Goal: Task Accomplishment & Management: Use online tool/utility

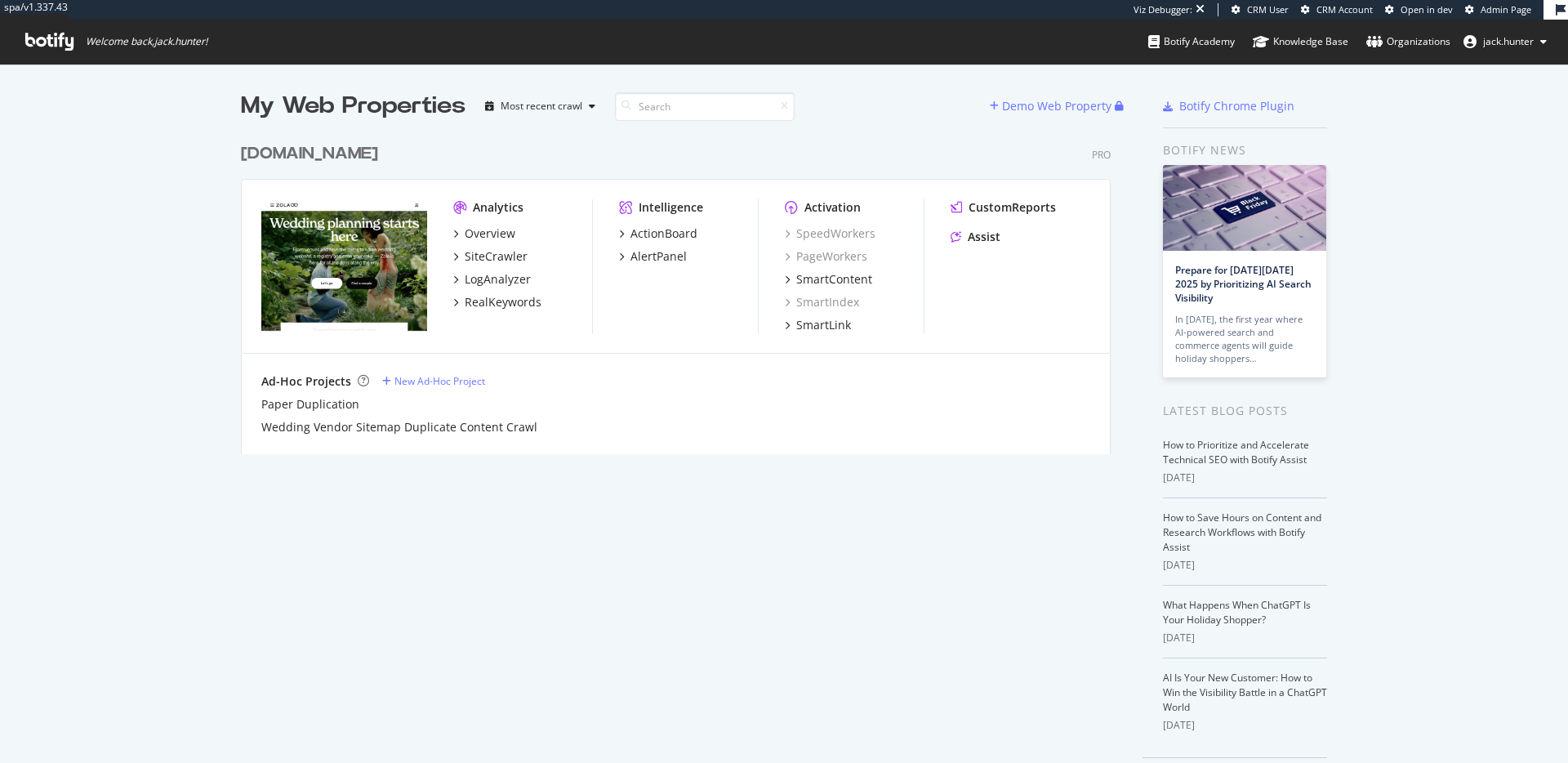
scroll to position [331, 883]
click at [296, 153] on div "zola.com" at bounding box center [310, 154] width 138 height 24
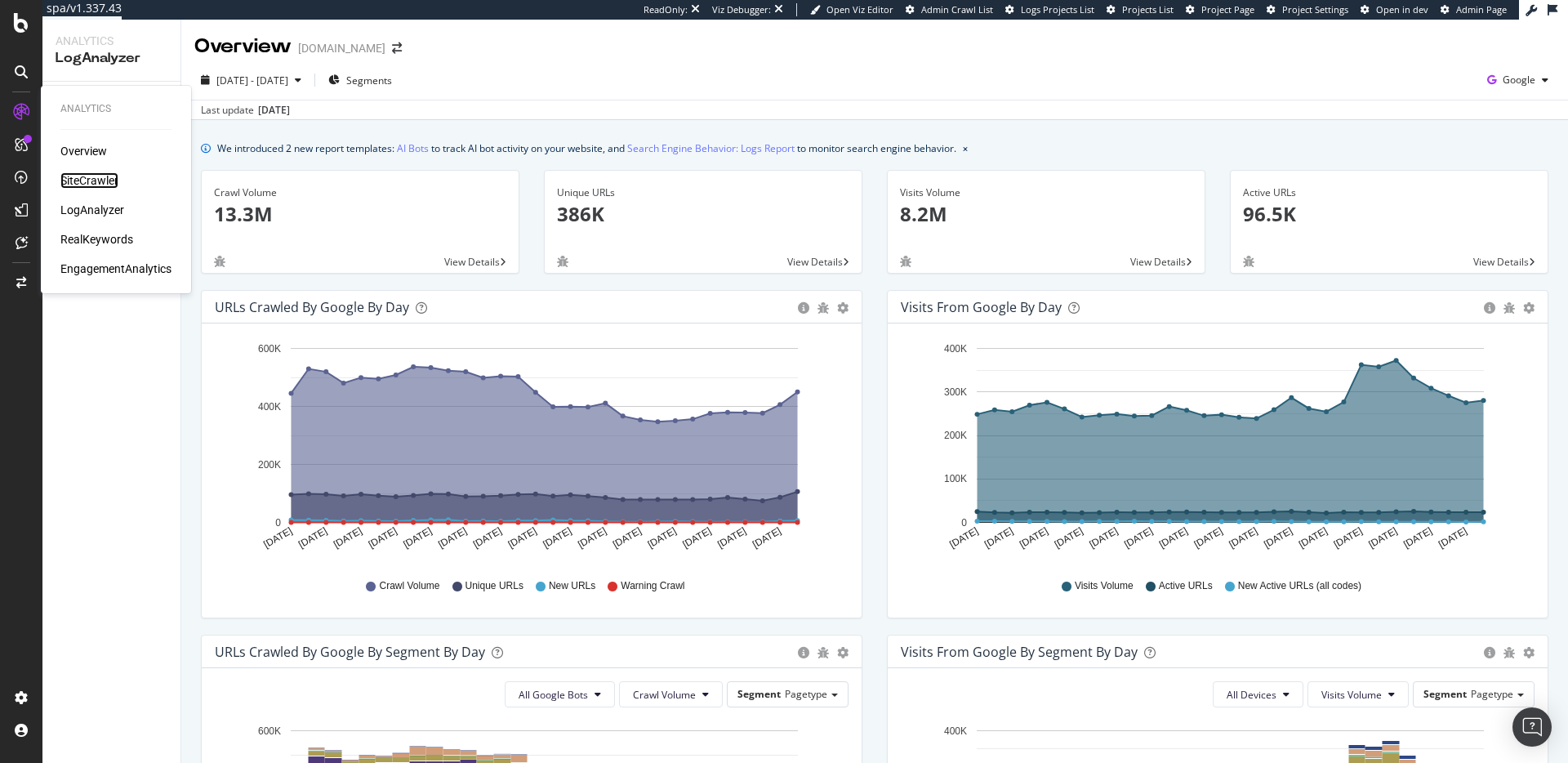
click at [86, 178] on div "SiteCrawler" at bounding box center [90, 181] width 58 height 16
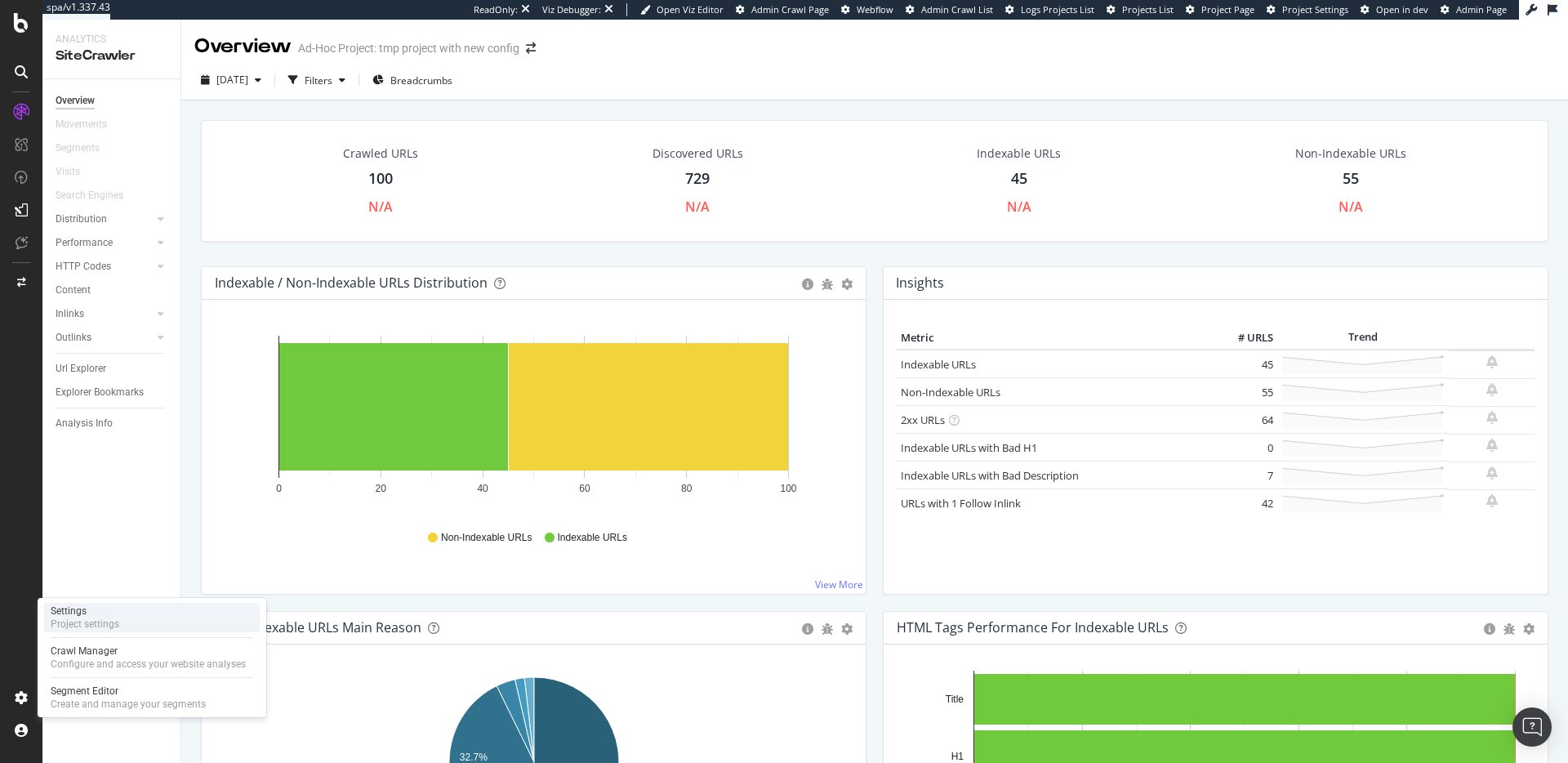
click at [106, 619] on div "Project settings" at bounding box center [85, 623] width 69 height 13
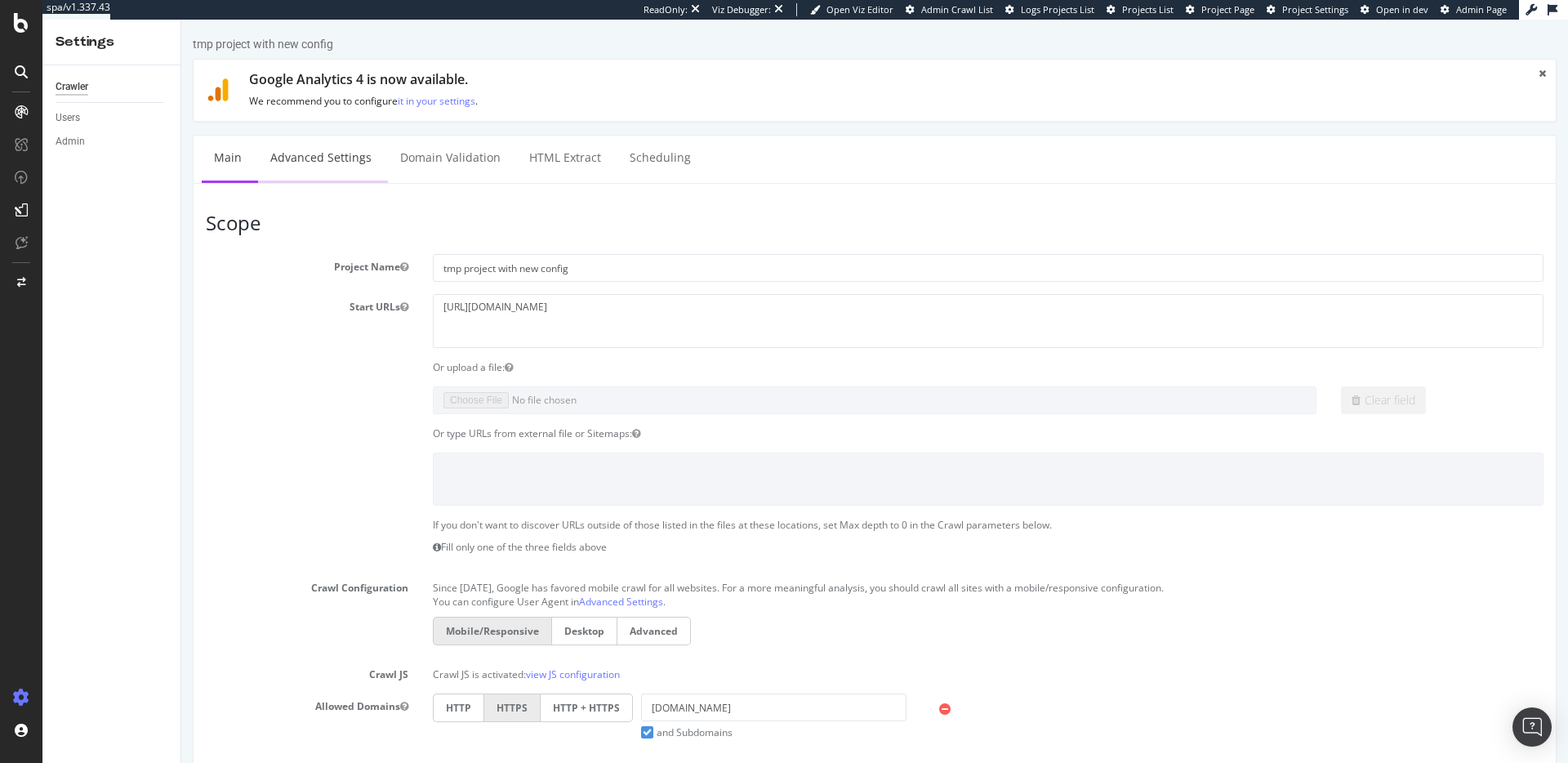
click at [329, 150] on link "Advanced Settings" at bounding box center [321, 158] width 126 height 45
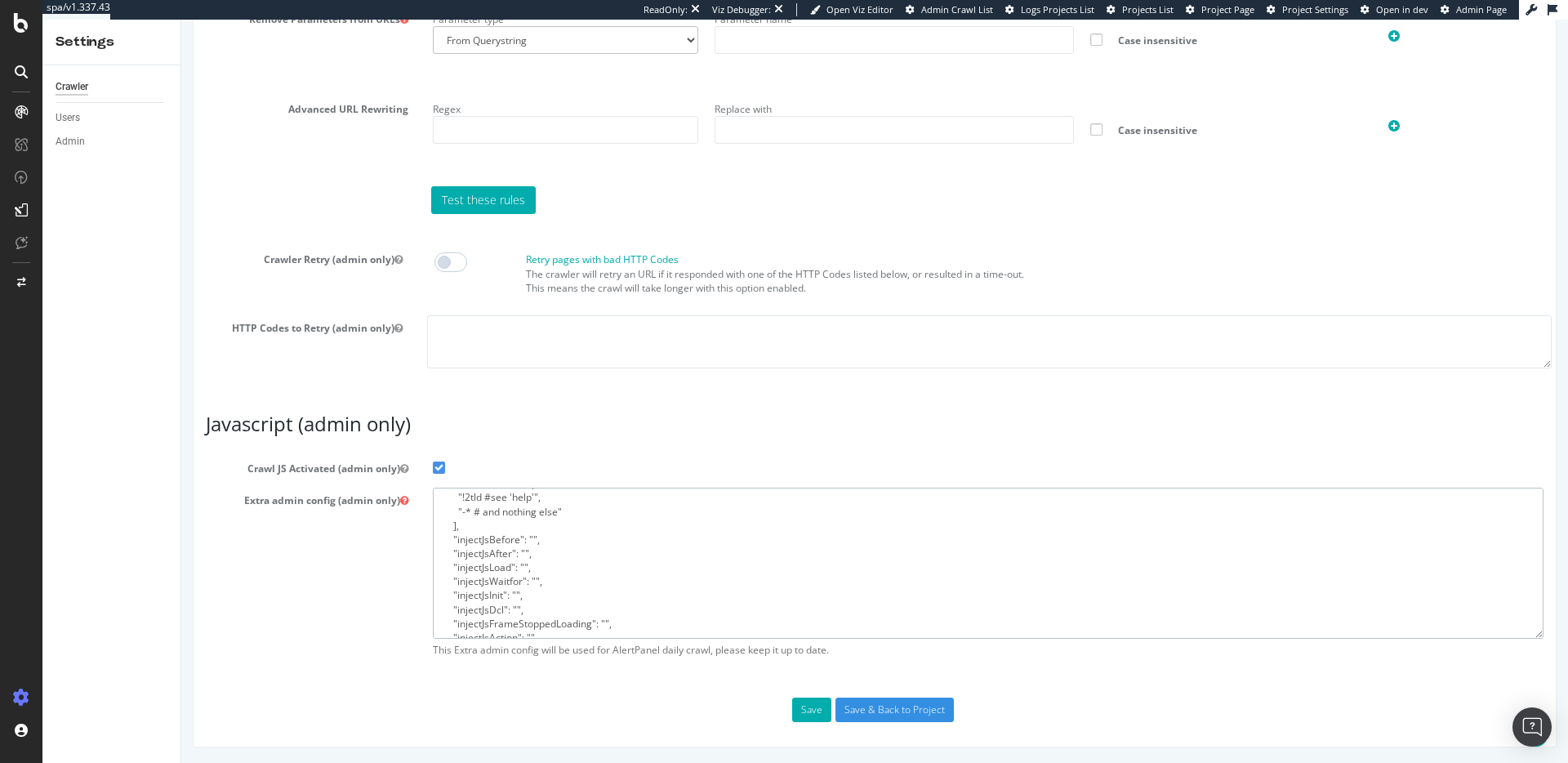
scroll to position [195, 0]
drag, startPoint x: 457, startPoint y: 501, endPoint x: 702, endPoint y: 624, distance: 274.1
click at [702, 624] on textarea "{ "flags": [ "cube" ], "beta": { "pap_mini_rules": [ "+ *[DOMAIN_NAME][URL]", "…" at bounding box center [987, 563] width 1110 height 151
click at [25, 21] on icon at bounding box center [21, 23] width 15 height 20
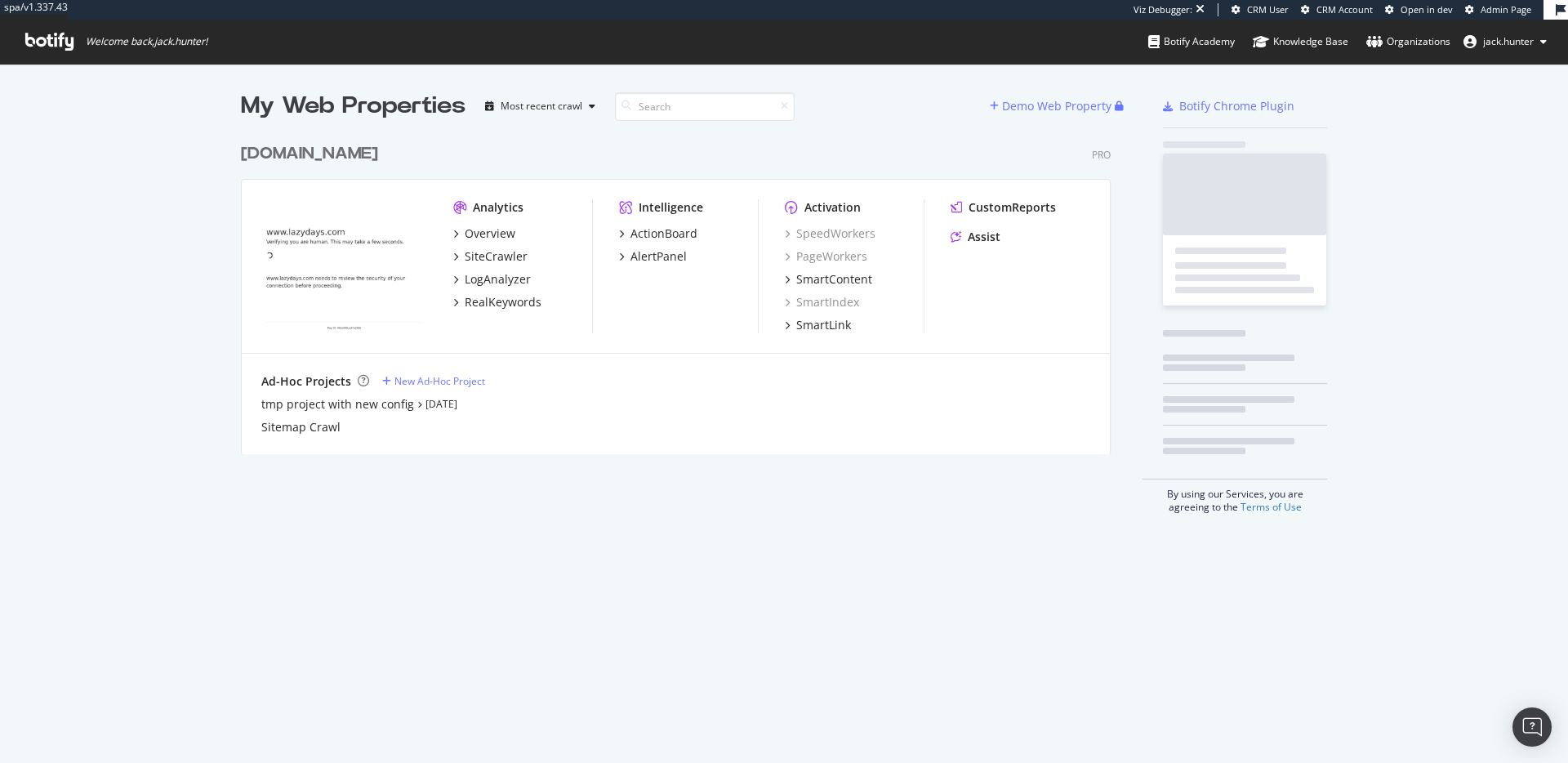
scroll to position [331, 883]
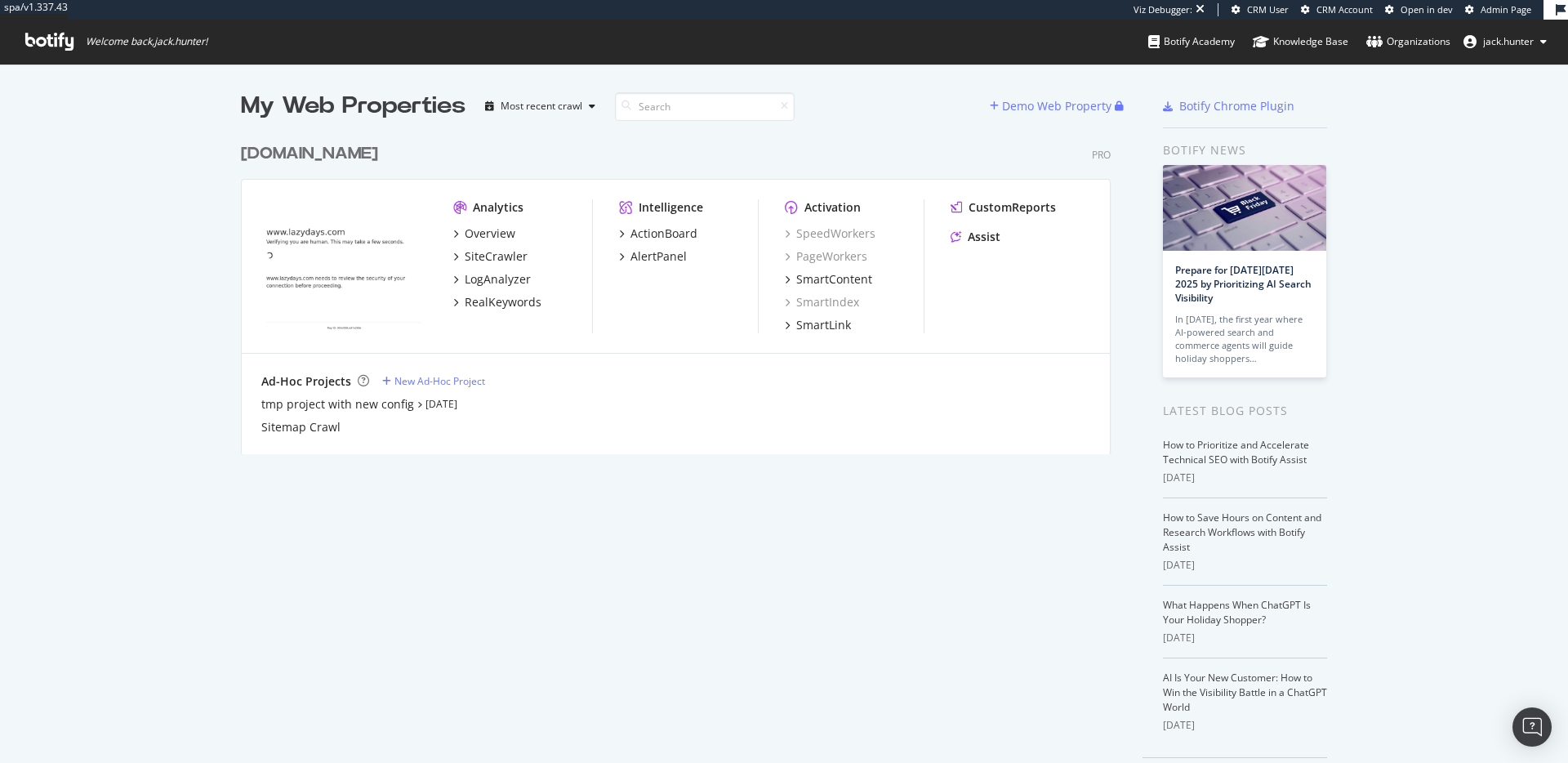
click at [308, 160] on div "lazydays.com" at bounding box center [310, 154] width 138 height 24
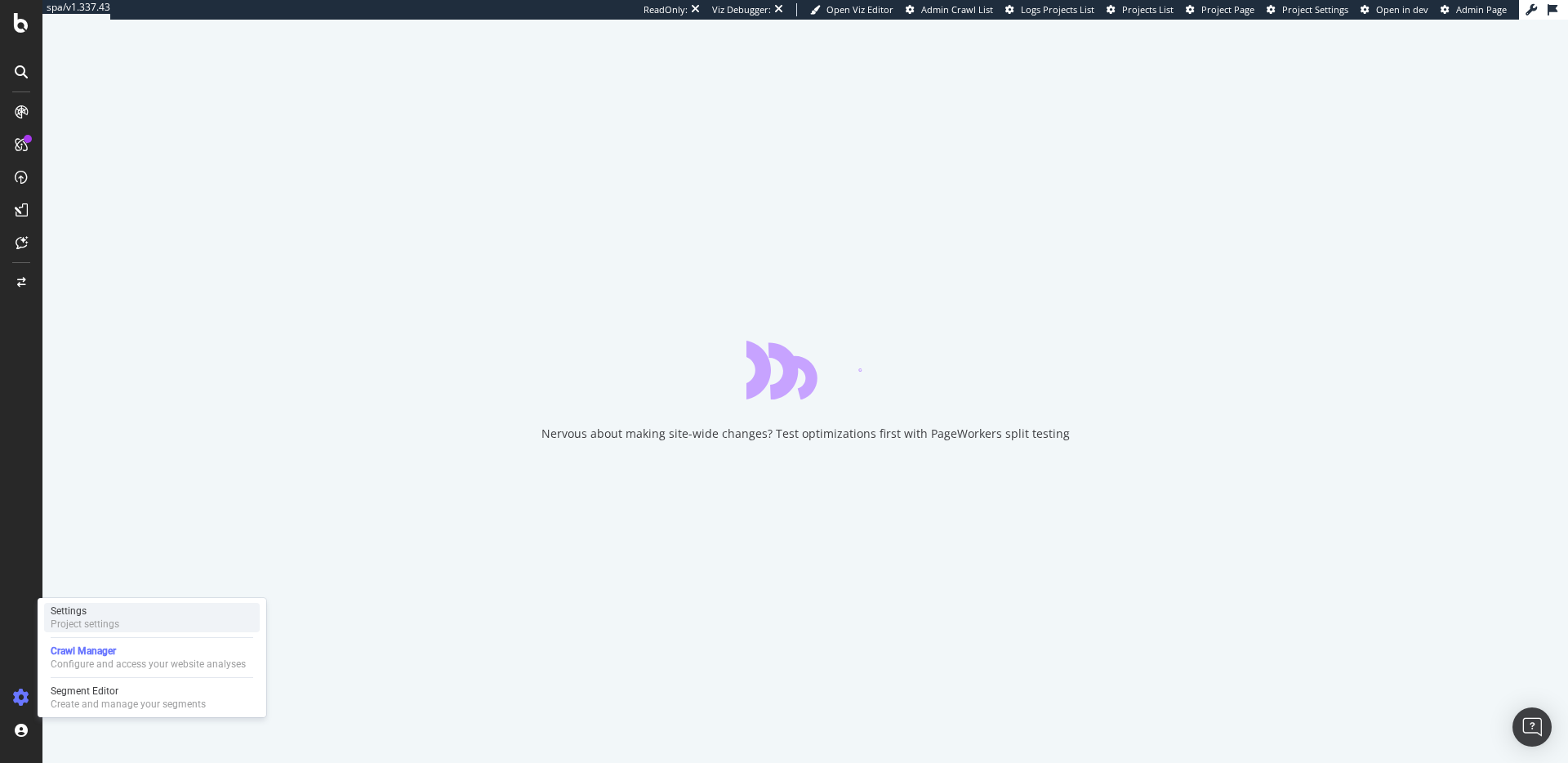
click at [90, 620] on div "Project settings" at bounding box center [85, 623] width 69 height 13
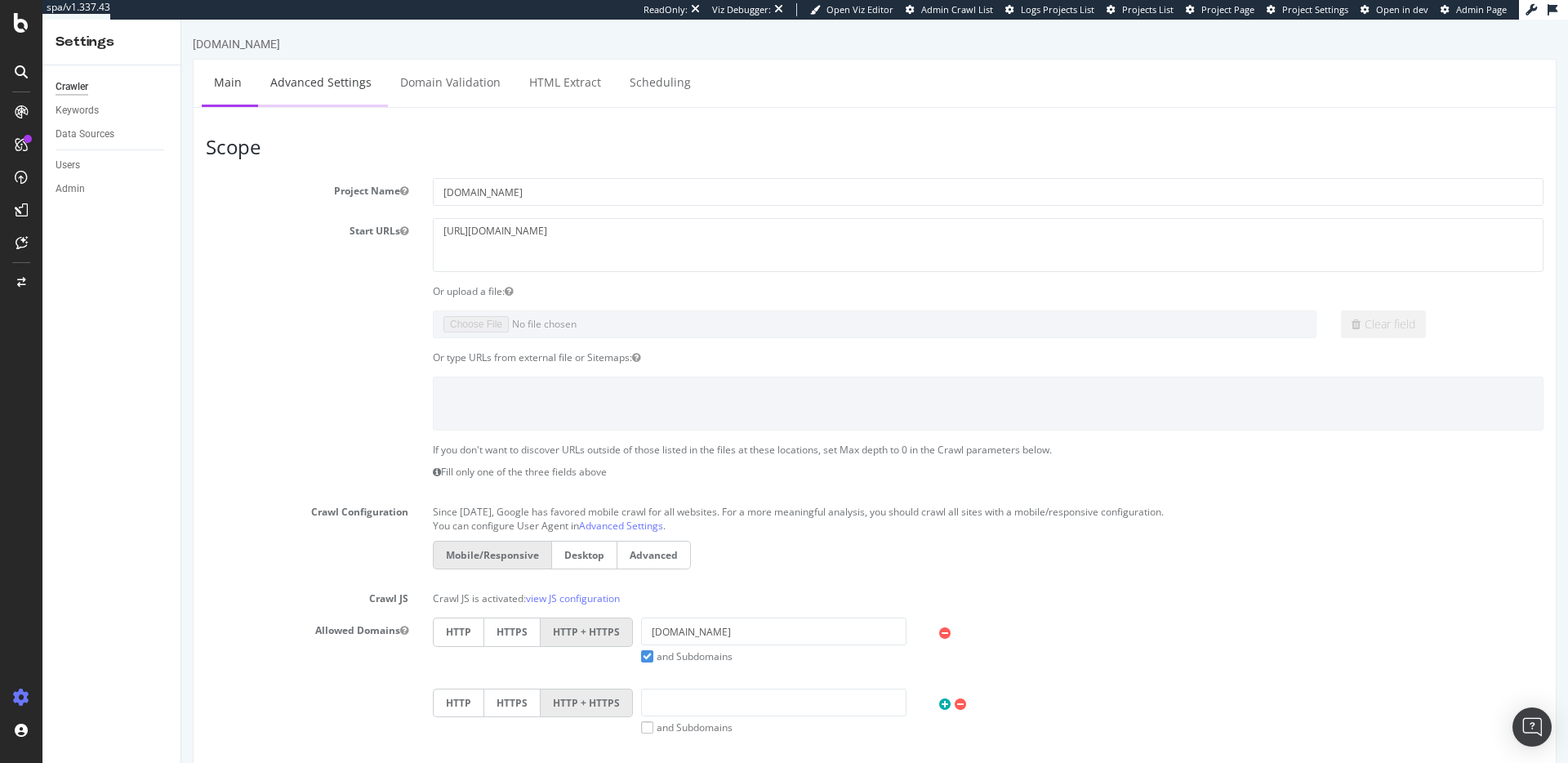
click at [363, 72] on link "Advanced Settings" at bounding box center [321, 82] width 126 height 45
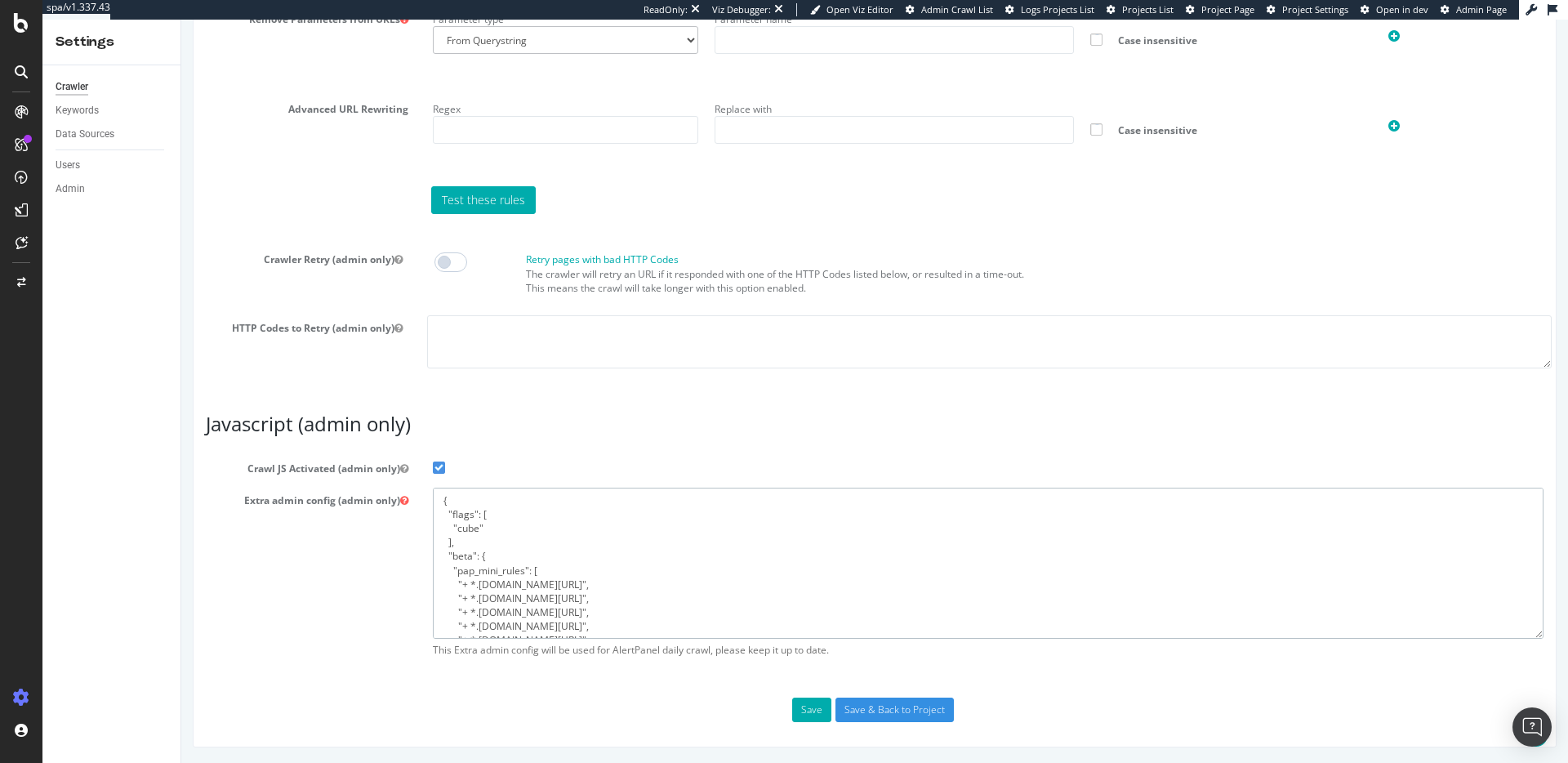
drag, startPoint x: 472, startPoint y: 624, endPoint x: 247, endPoint y: 262, distance: 426.2
paste textarea "{ "flags": [ "cube" ], "beta": { "pap_mini_rules": [ "+ *coasttechnology.org/*"…"
type textarea "{ "flags": [ "cube" ], "beta": { "pap_mini_rules": [ "+ *coasttechnology.org/*"…"
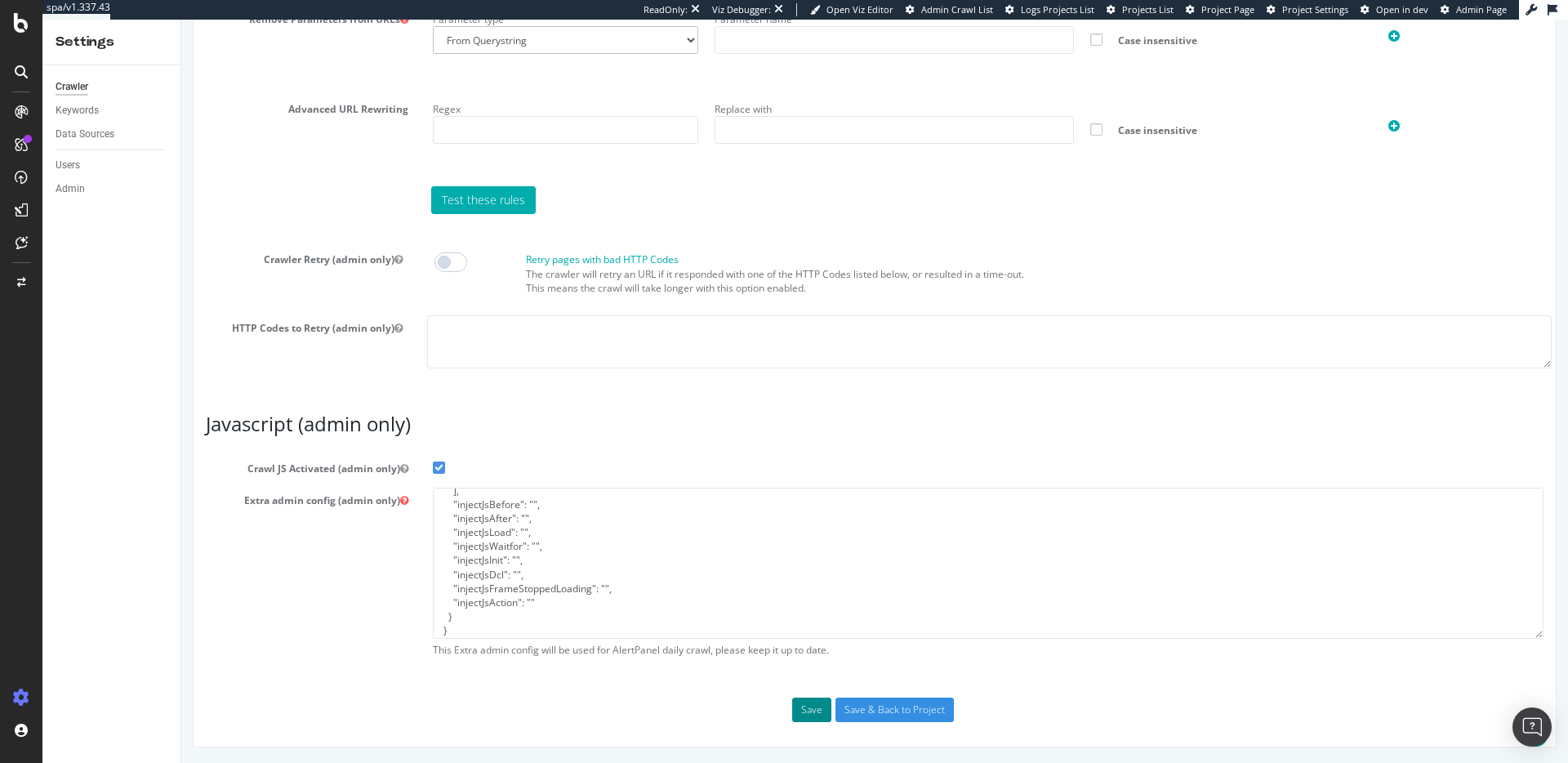
click at [810, 714] on button "Save" at bounding box center [811, 709] width 39 height 25
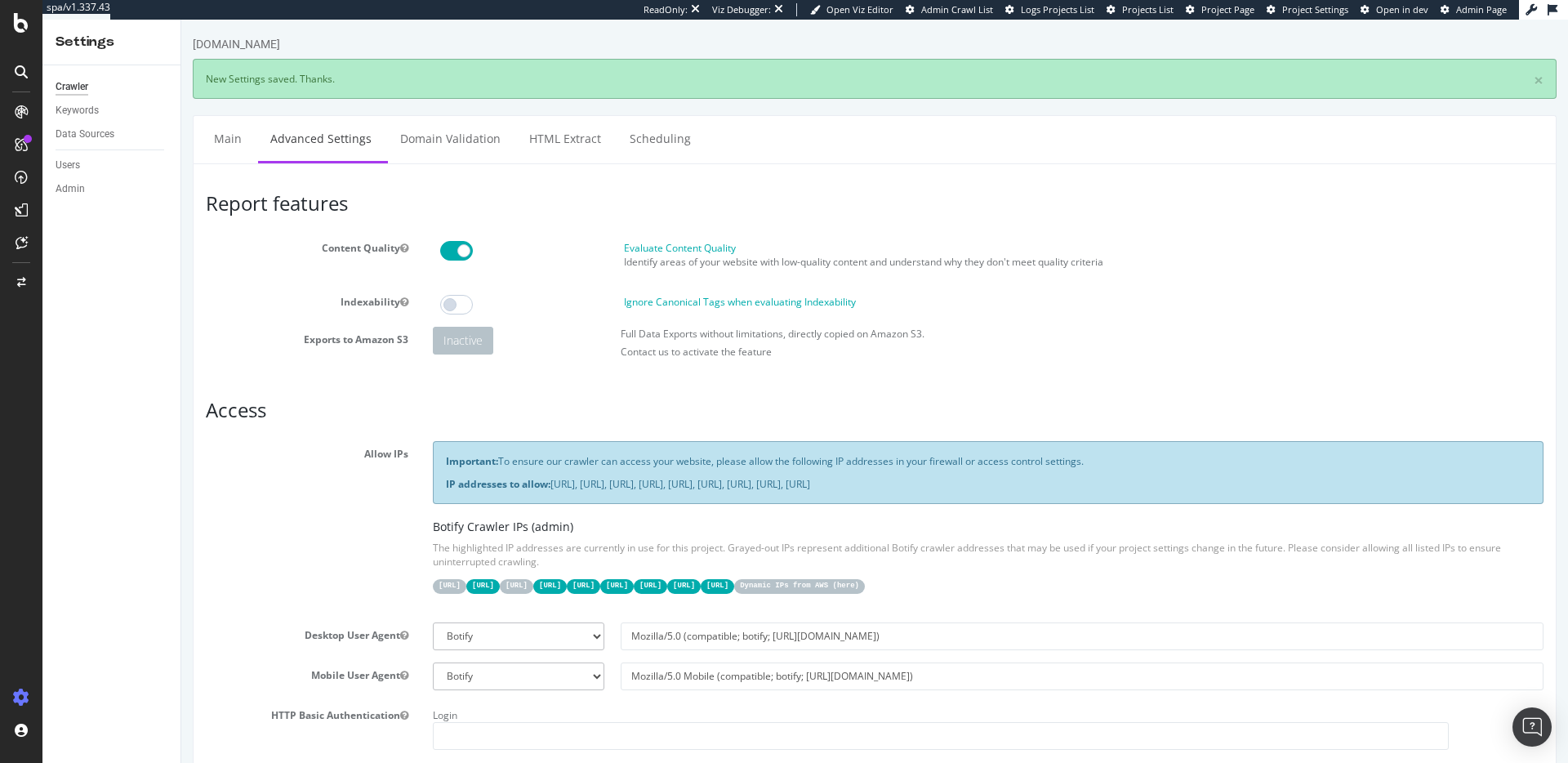
scroll to position [0, 0]
click at [97, 660] on div "Configure and access your website analyses" at bounding box center [149, 663] width 196 height 13
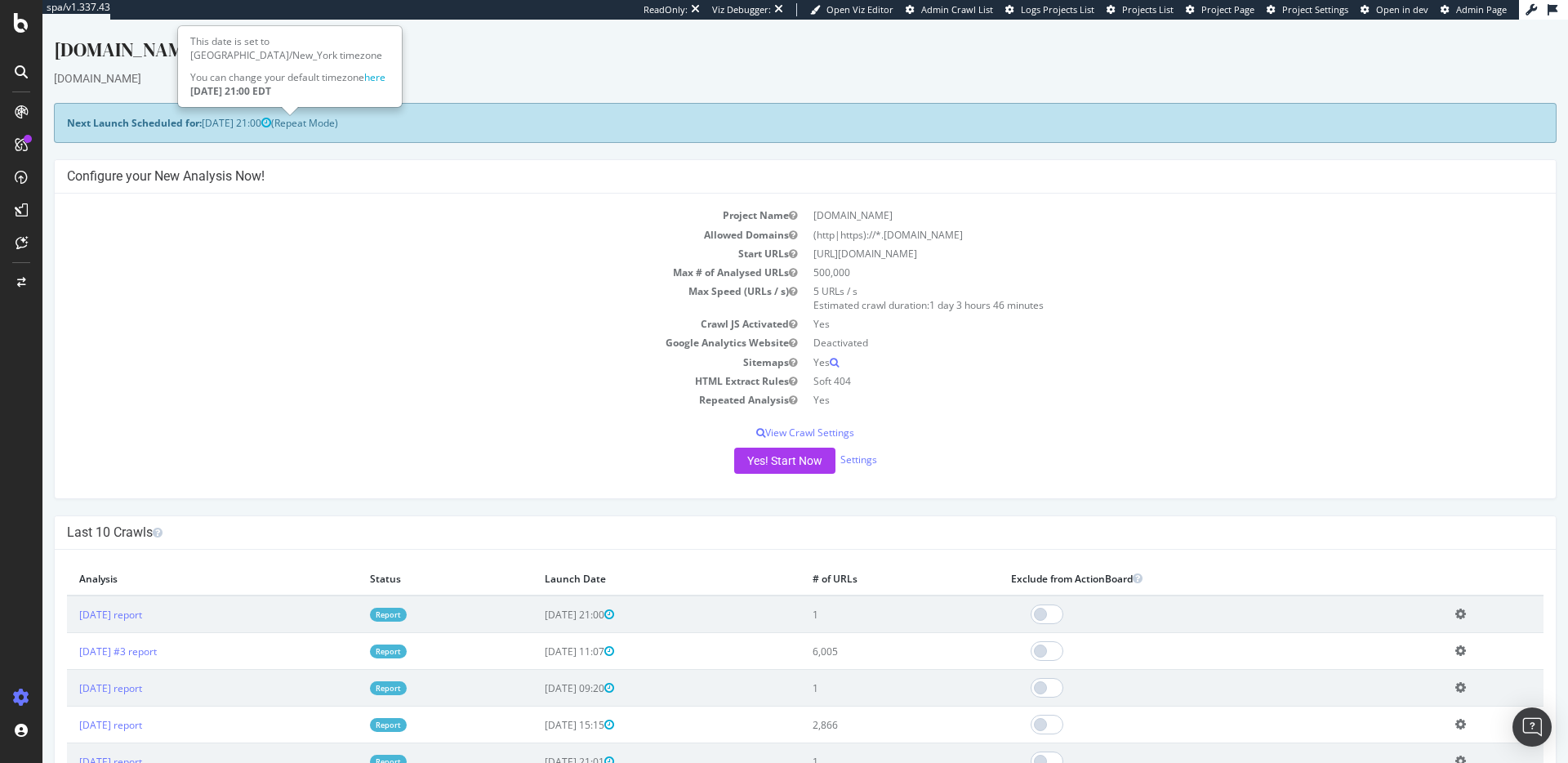
click at [298, 118] on div "Next Launch Scheduled for: 2025-09-26 21:00 (Repeat Mode)" at bounding box center [805, 123] width 1502 height 40
click at [271, 121] on icon at bounding box center [266, 122] width 10 height 11
click at [843, 430] on p "View Crawl Settings" at bounding box center [805, 433] width 1476 height 14
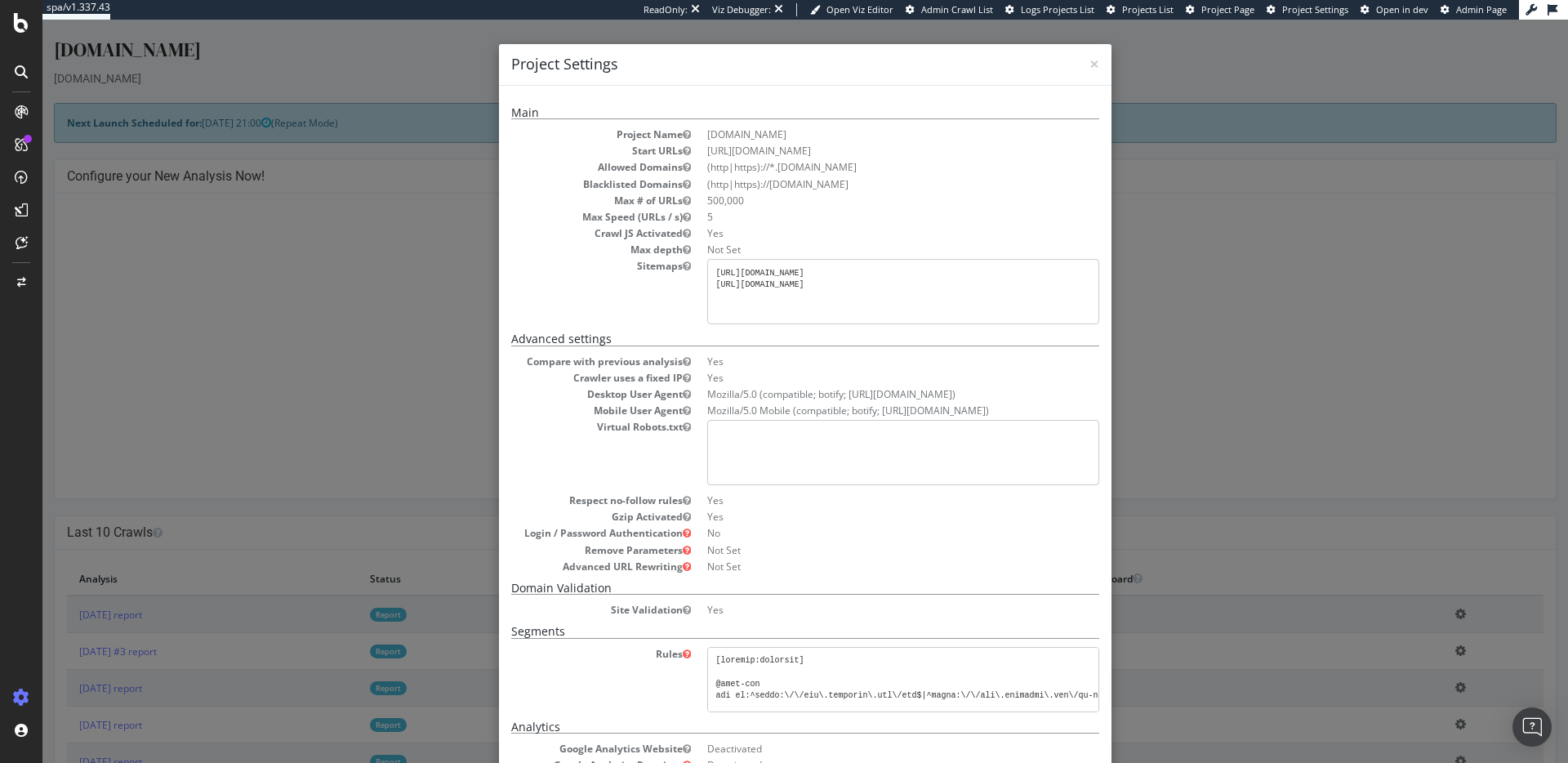
click at [368, 319] on div "× Close Project Settings Main Project Name lazydays.com Start URLs https://www.…" at bounding box center [805, 391] width 1525 height 743
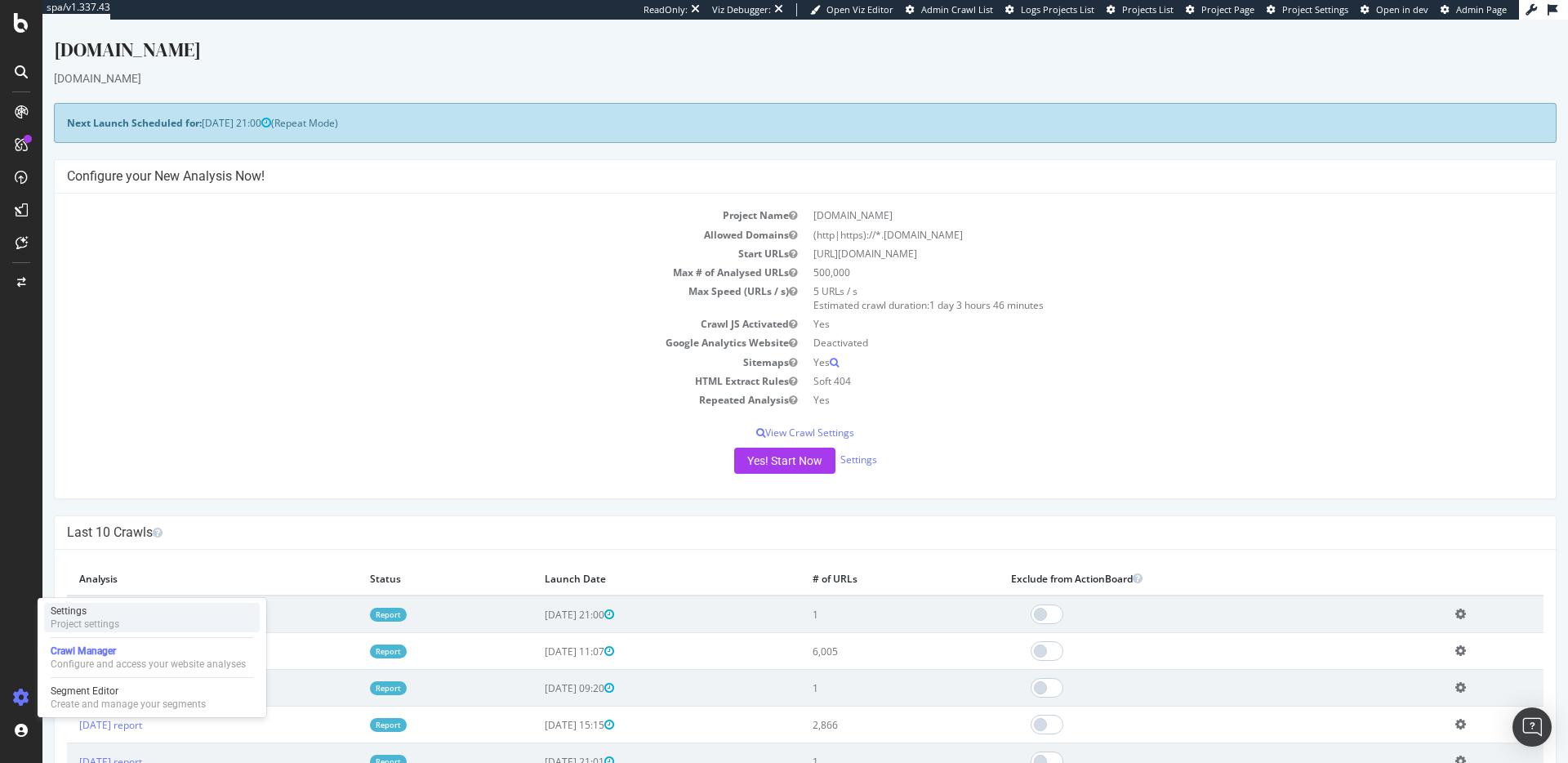
click at [95, 610] on div "Settings" at bounding box center [85, 610] width 69 height 13
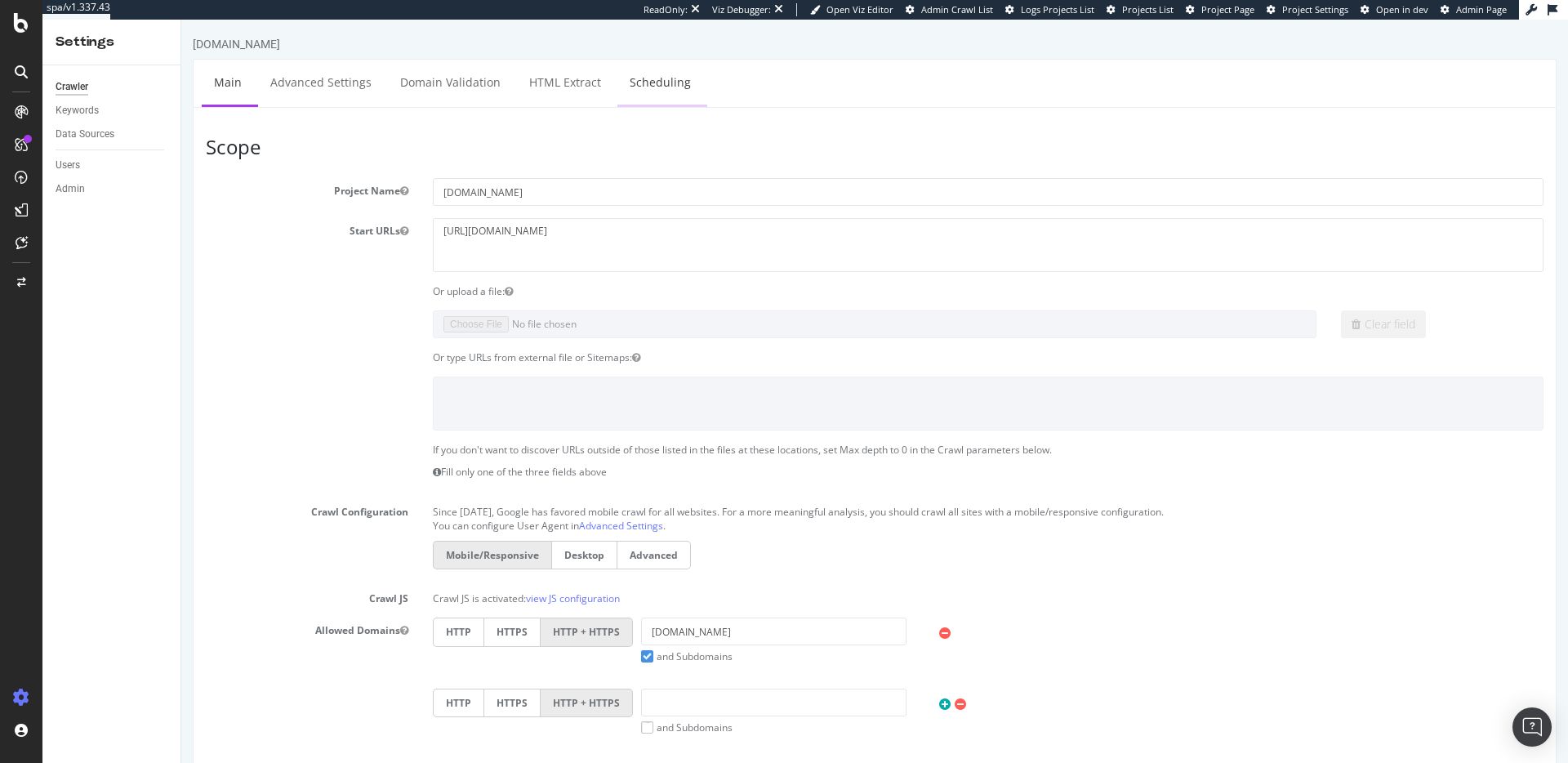
click at [633, 94] on link "Scheduling" at bounding box center [660, 82] width 86 height 45
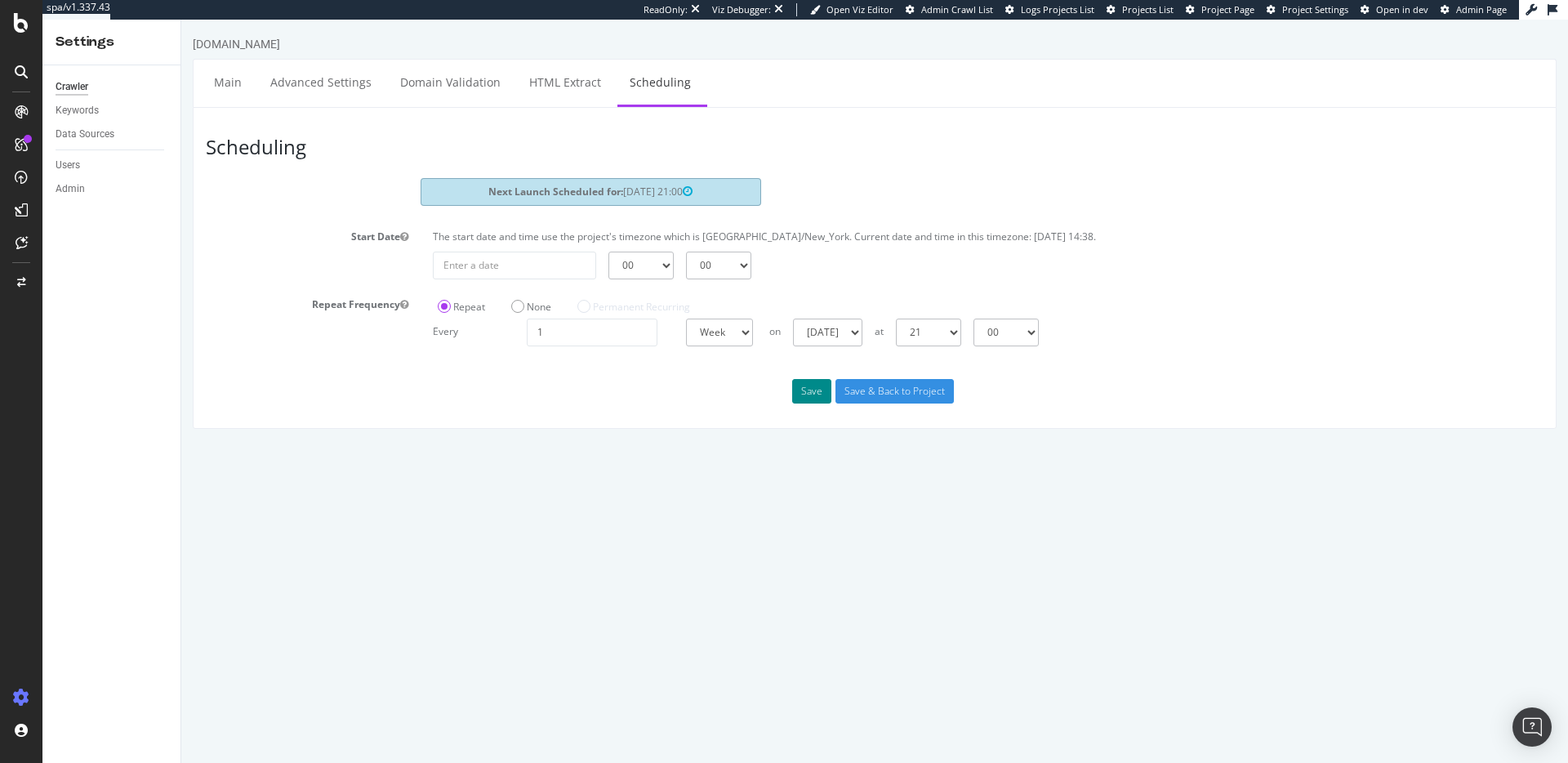
click at [809, 398] on button "Save" at bounding box center [811, 391] width 39 height 25
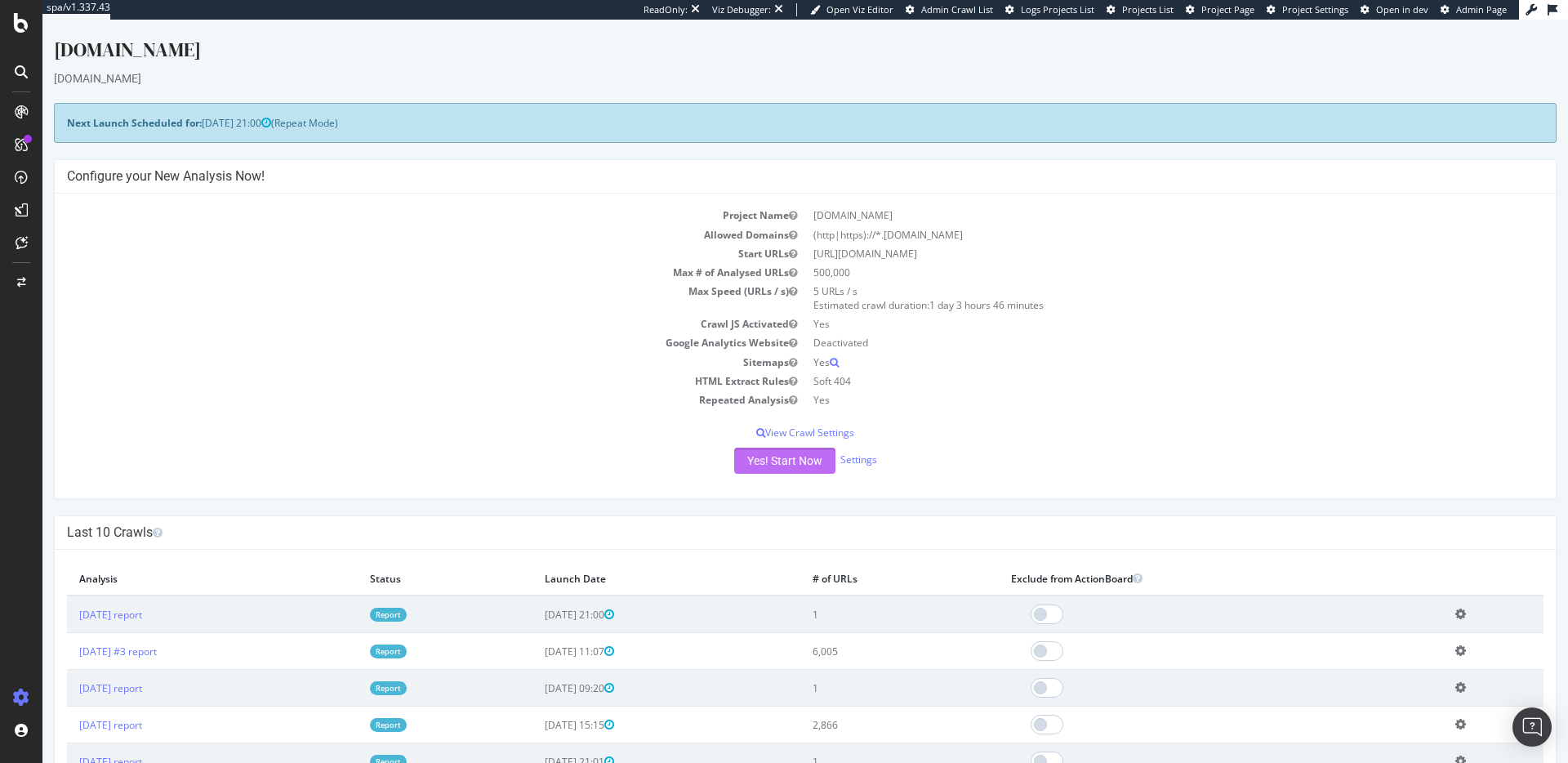
click at [805, 464] on button "Yes! Start Now" at bounding box center [785, 461] width 102 height 26
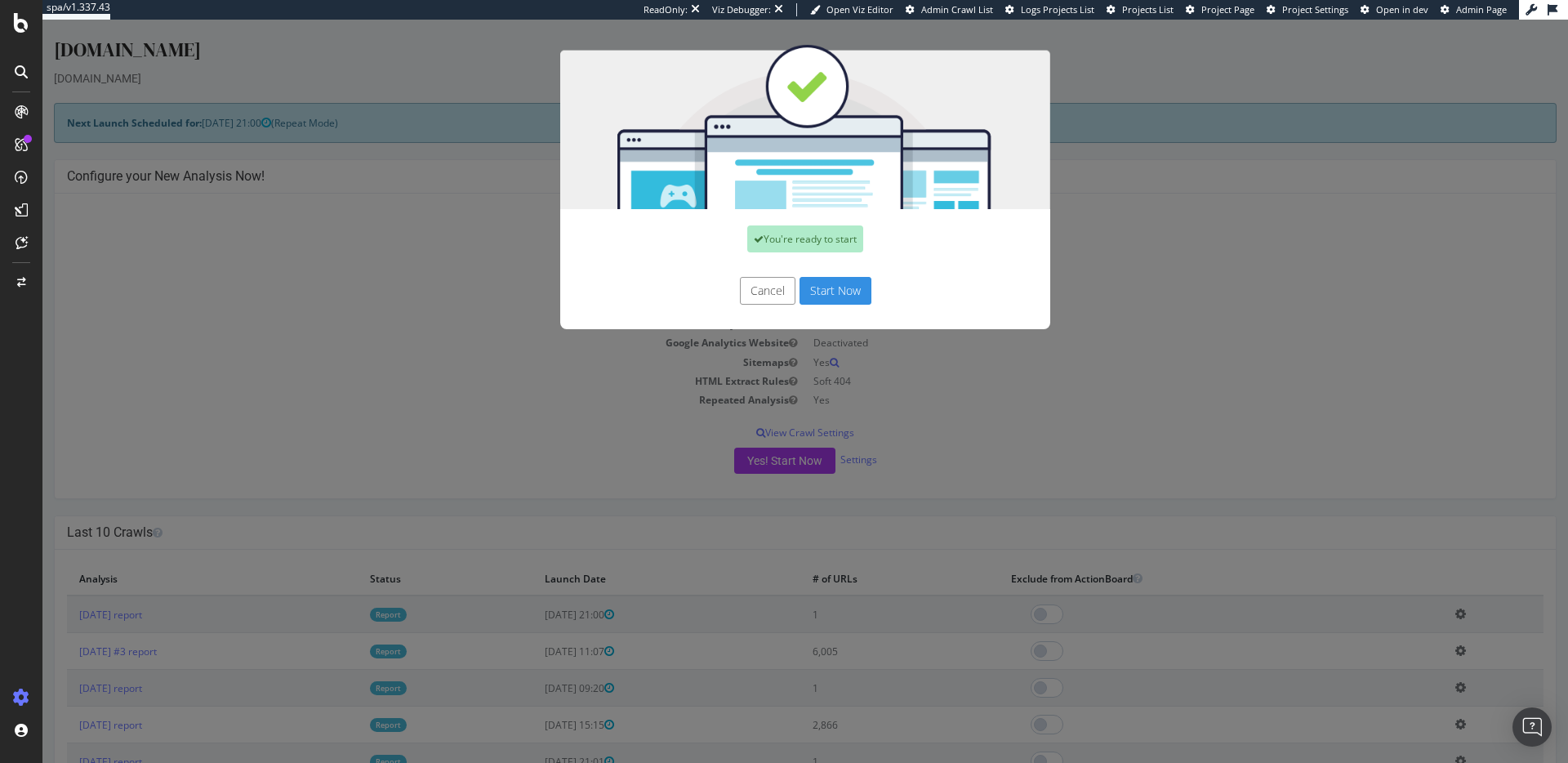
click at [861, 293] on button "Start Now" at bounding box center [836, 291] width 72 height 28
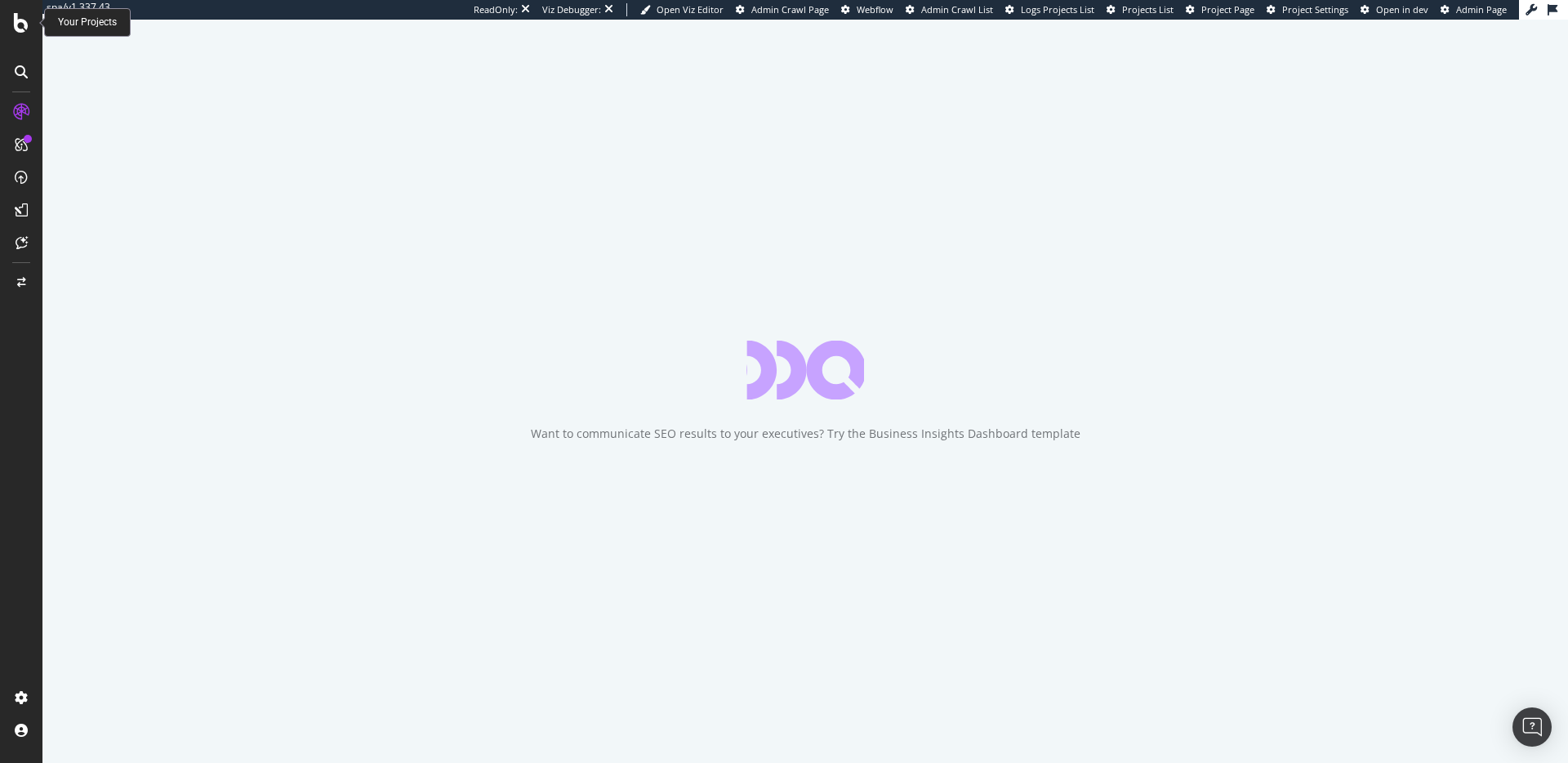
click at [24, 28] on icon at bounding box center [21, 23] width 15 height 20
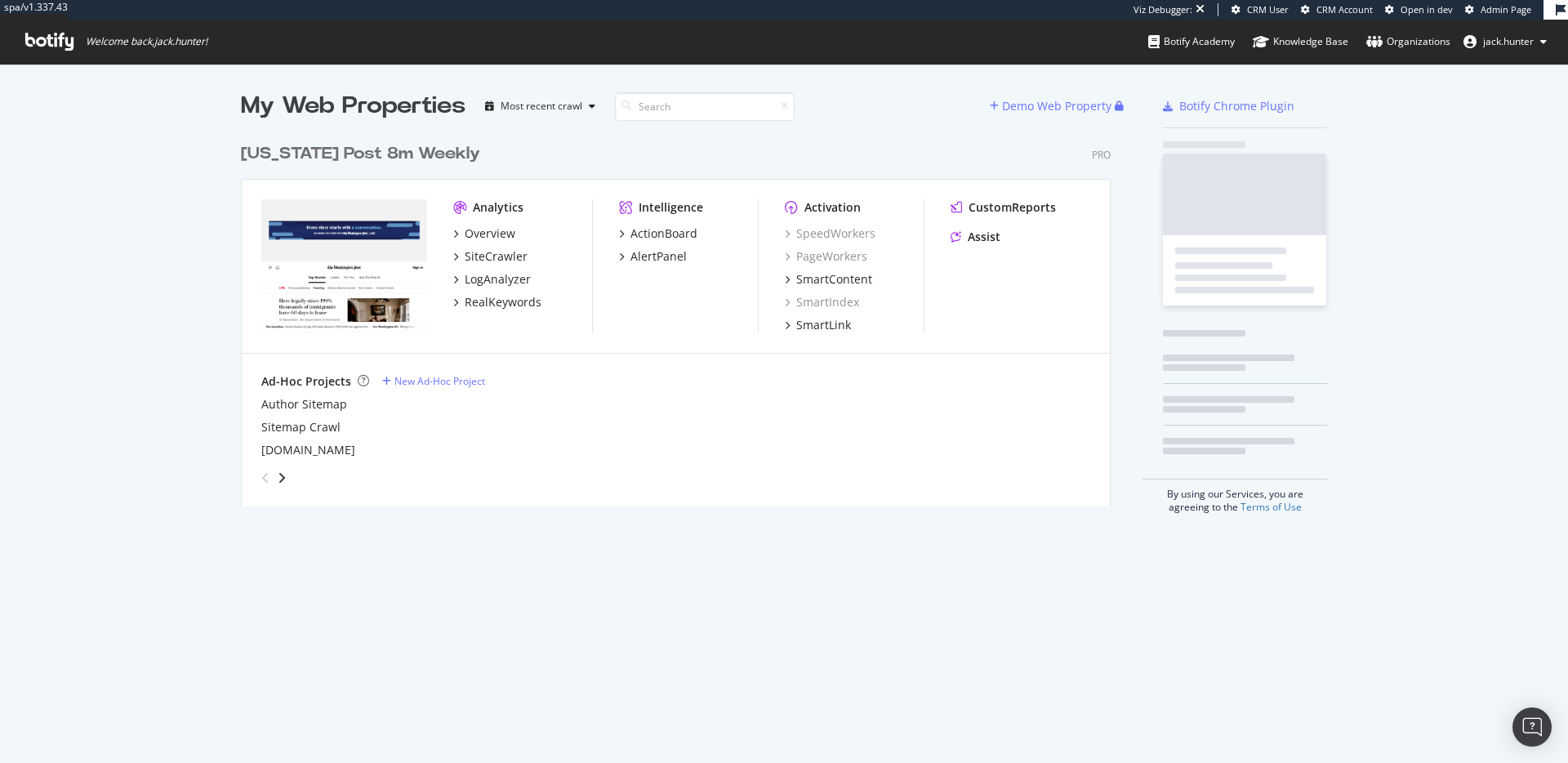
scroll to position [384, 883]
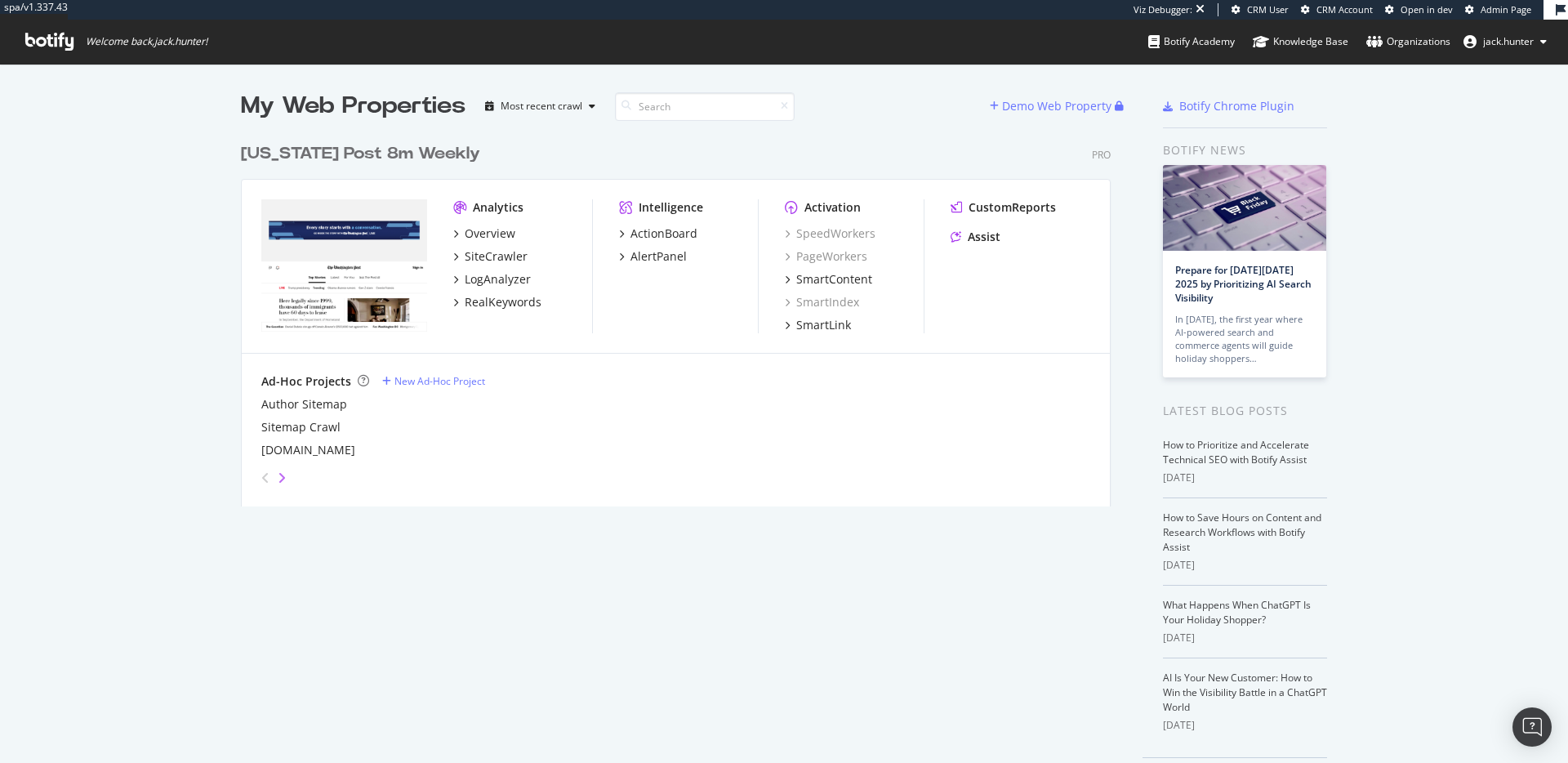
click at [286, 479] on div "grid" at bounding box center [672, 474] width 836 height 33
click at [281, 475] on icon "angle-right" at bounding box center [281, 477] width 8 height 13
click at [261, 473] on icon "angle-left" at bounding box center [265, 477] width 8 height 13
click at [411, 380] on div "New Ad-Hoc Project" at bounding box center [439, 381] width 91 height 14
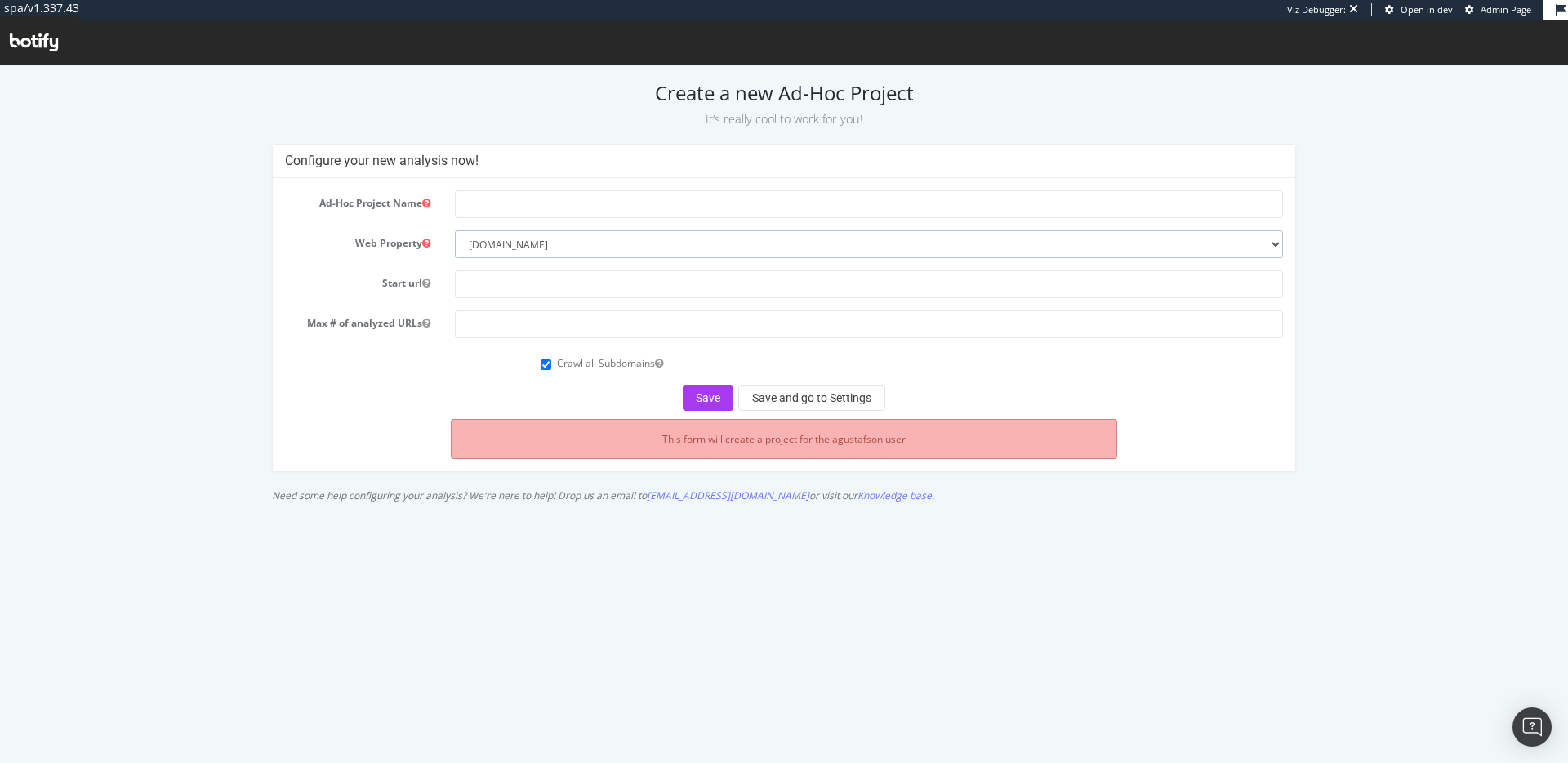
click at [558, 239] on select "--------- washingtonpost.com" at bounding box center [869, 244] width 828 height 28
click at [507, 280] on input "text" at bounding box center [869, 284] width 828 height 28
paste input "https://wpintelligence.washingtonpost.com/"
type input "https://wpintelligence.washingtonpost.com/"
click at [489, 201] on input "text" at bounding box center [869, 204] width 828 height 28
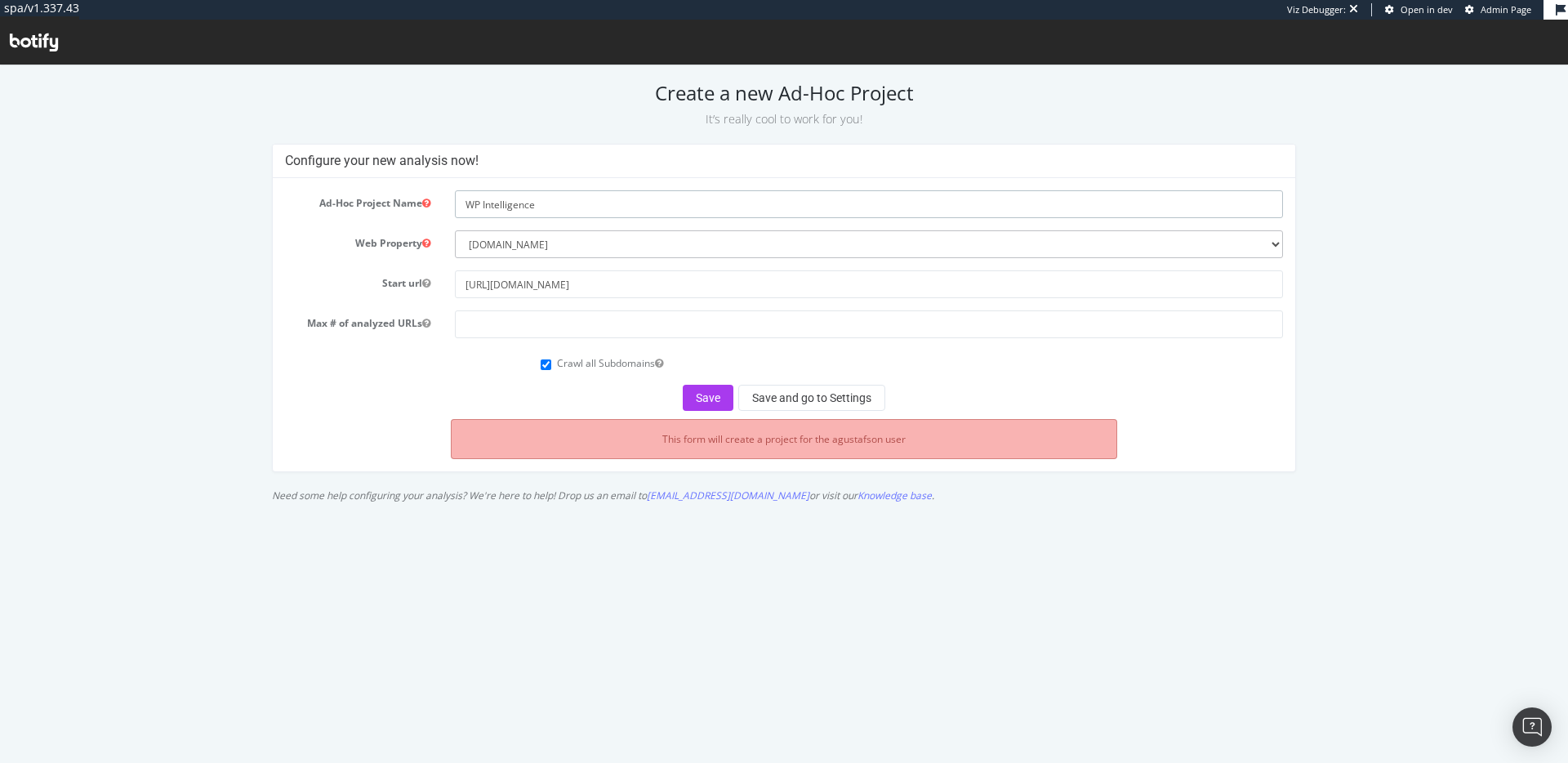
type input "WP Intelligence"
click at [658, 317] on input "number" at bounding box center [869, 324] width 828 height 28
type input "1000"
click at [708, 395] on button "Save" at bounding box center [707, 398] width 51 height 26
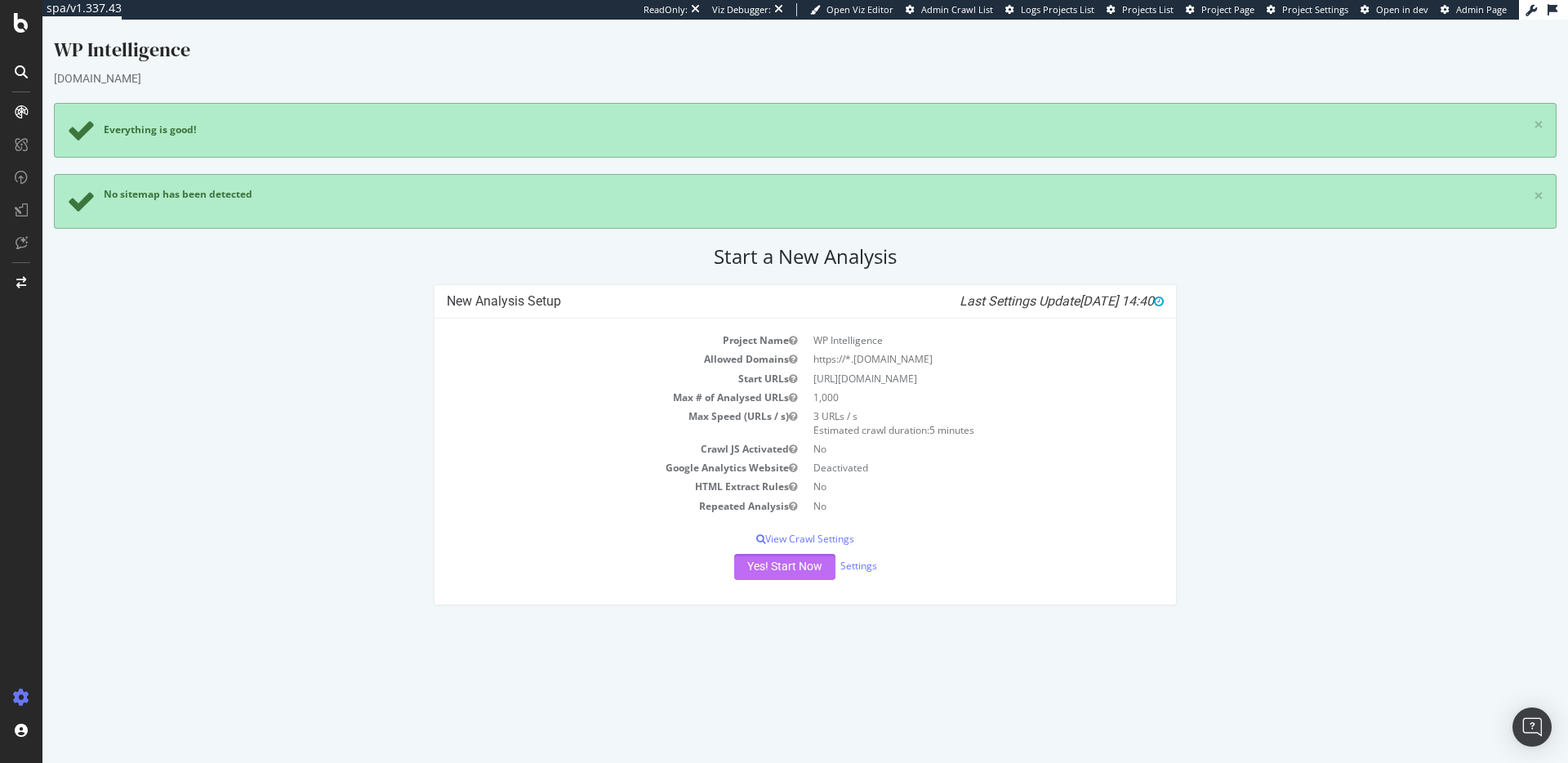
click at [774, 570] on button "Yes! Start Now" at bounding box center [785, 567] width 102 height 26
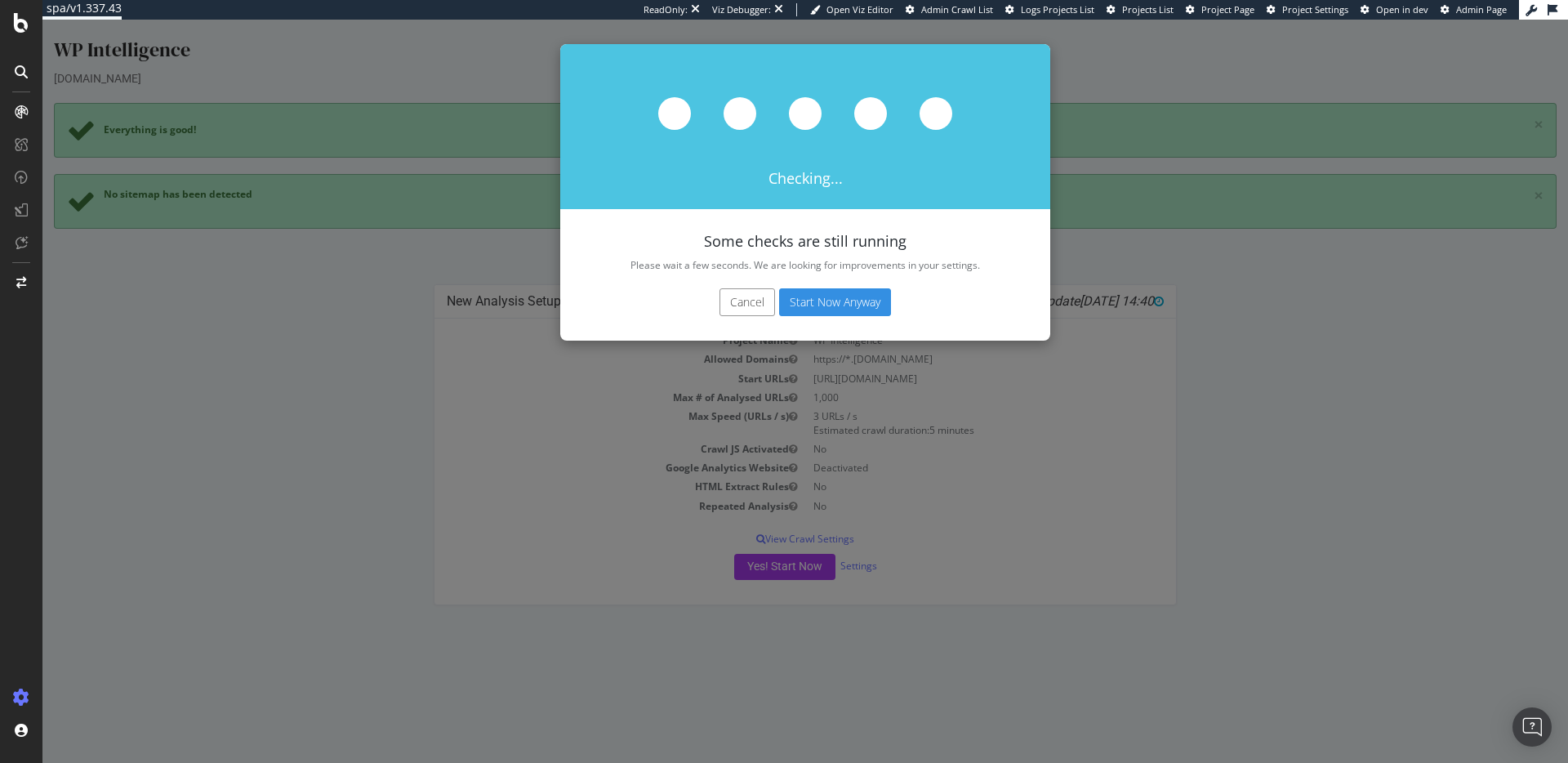
click at [743, 305] on button "Cancel" at bounding box center [747, 302] width 56 height 28
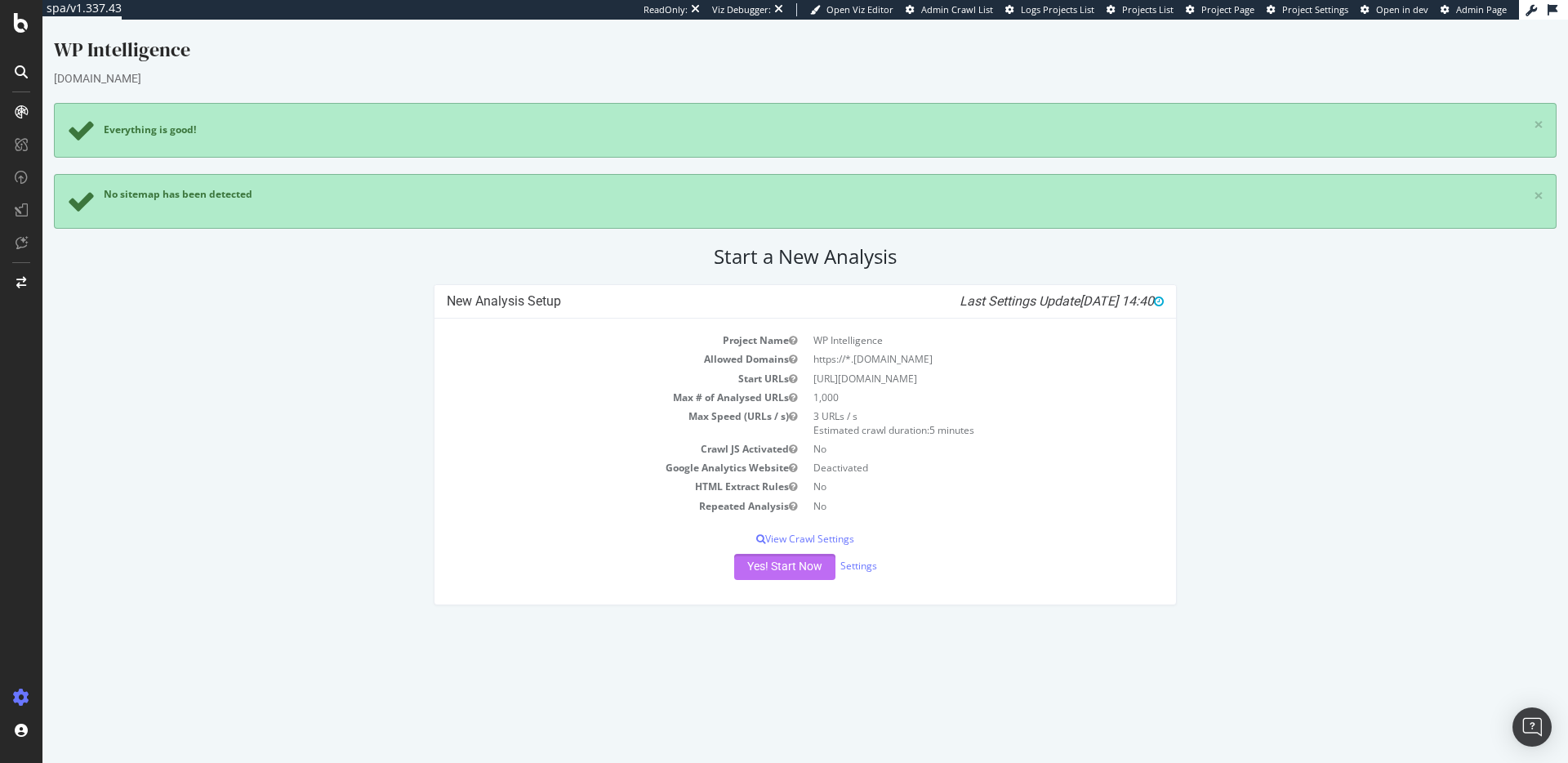
click at [759, 568] on button "Yes! Start Now" at bounding box center [785, 567] width 102 height 26
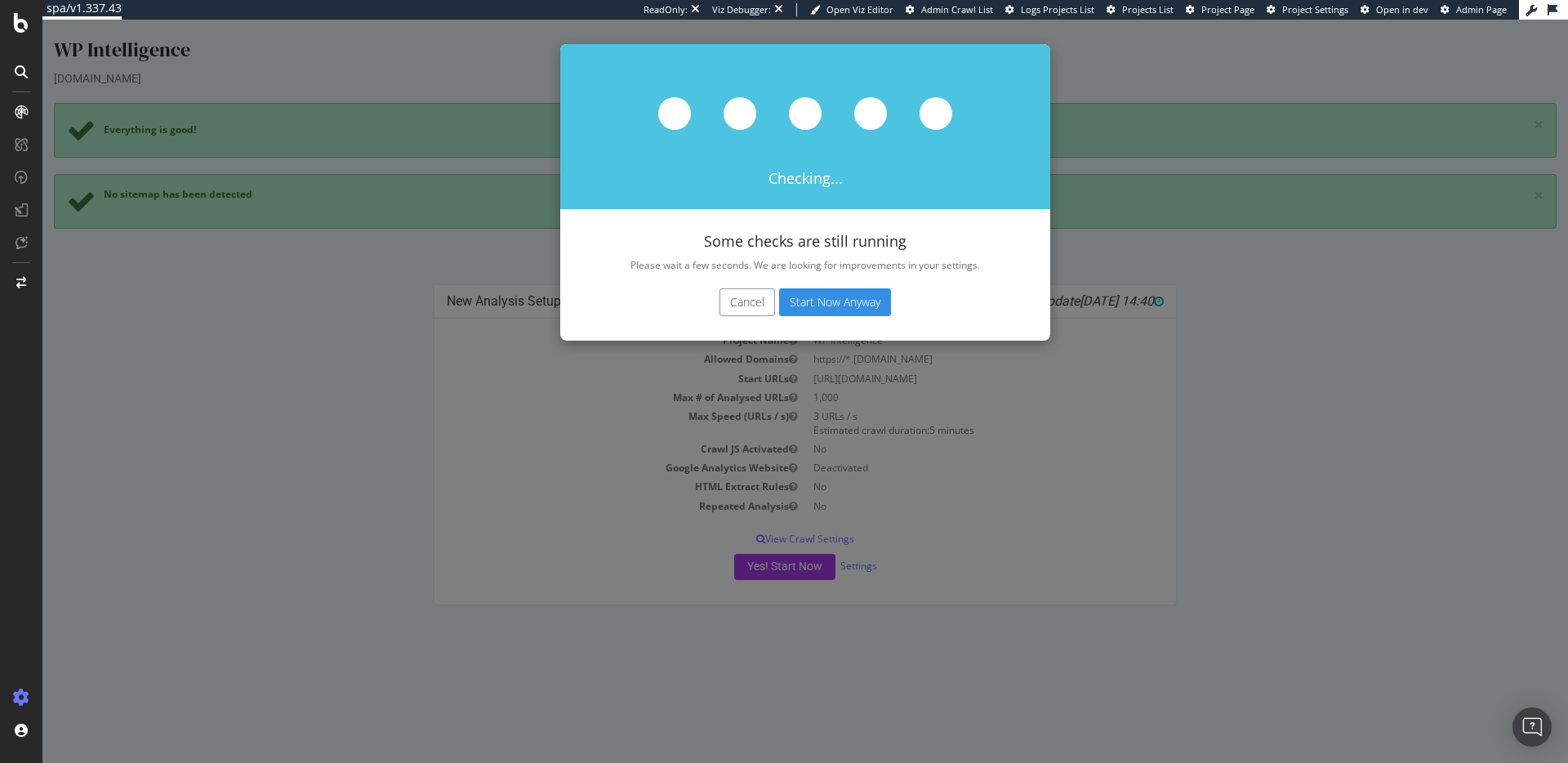
click at [840, 292] on button "Start Now Anyway" at bounding box center [835, 302] width 112 height 28
click at [750, 306] on button "Cancel" at bounding box center [747, 302] width 56 height 28
